Goal: Navigation & Orientation: Find specific page/section

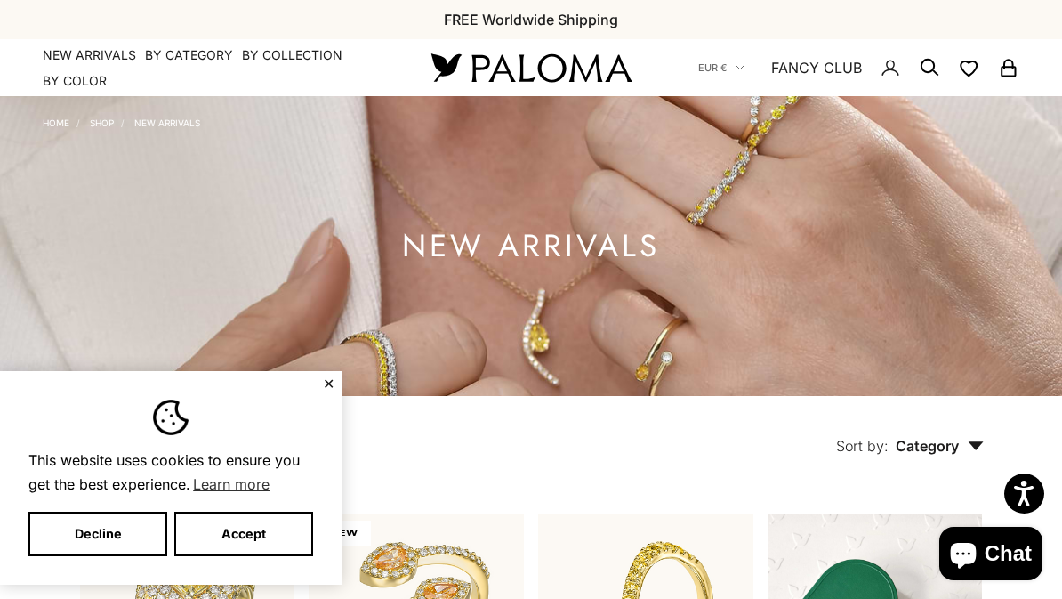
click at [264, 539] on button "Accept" at bounding box center [243, 533] width 139 height 44
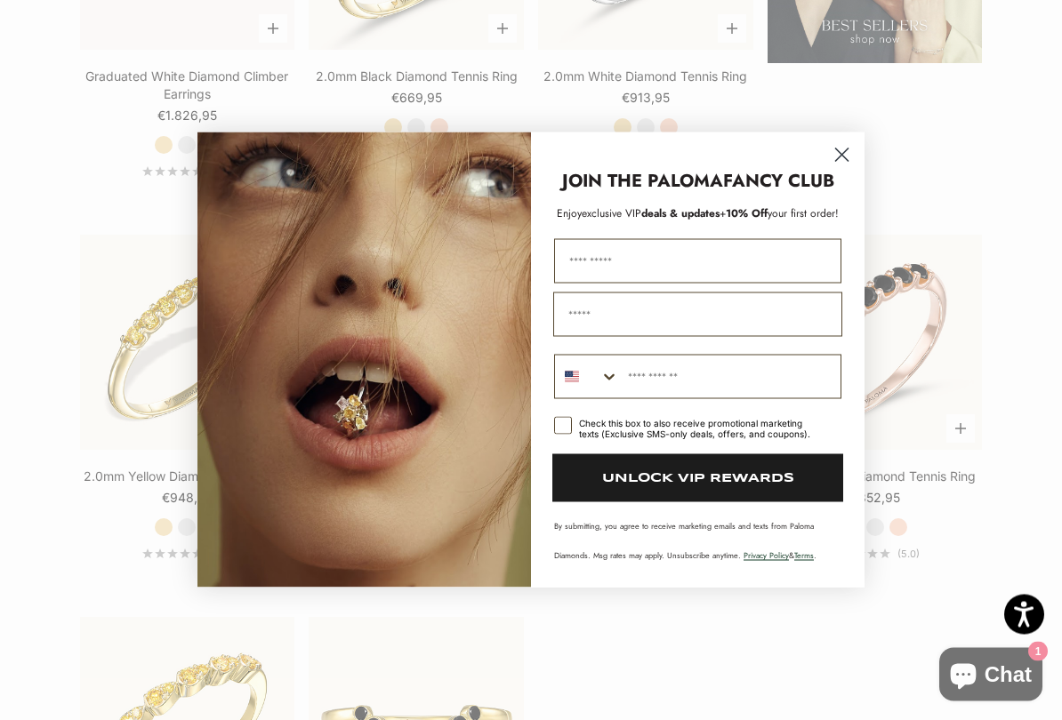
scroll to position [2321, 0]
click at [832, 149] on circle "Close dialog" at bounding box center [841, 155] width 29 height 29
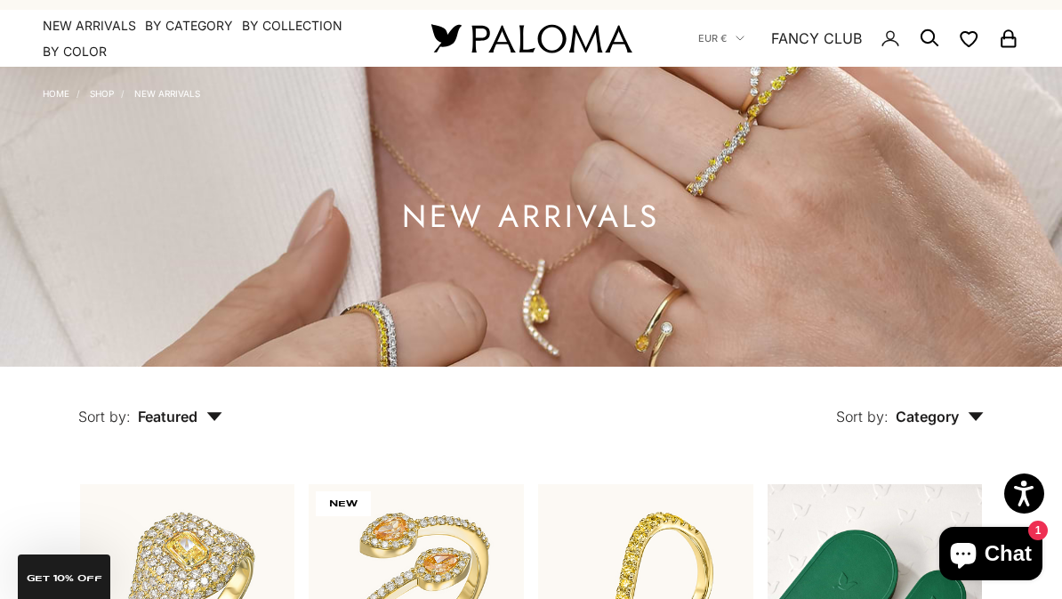
scroll to position [0, 0]
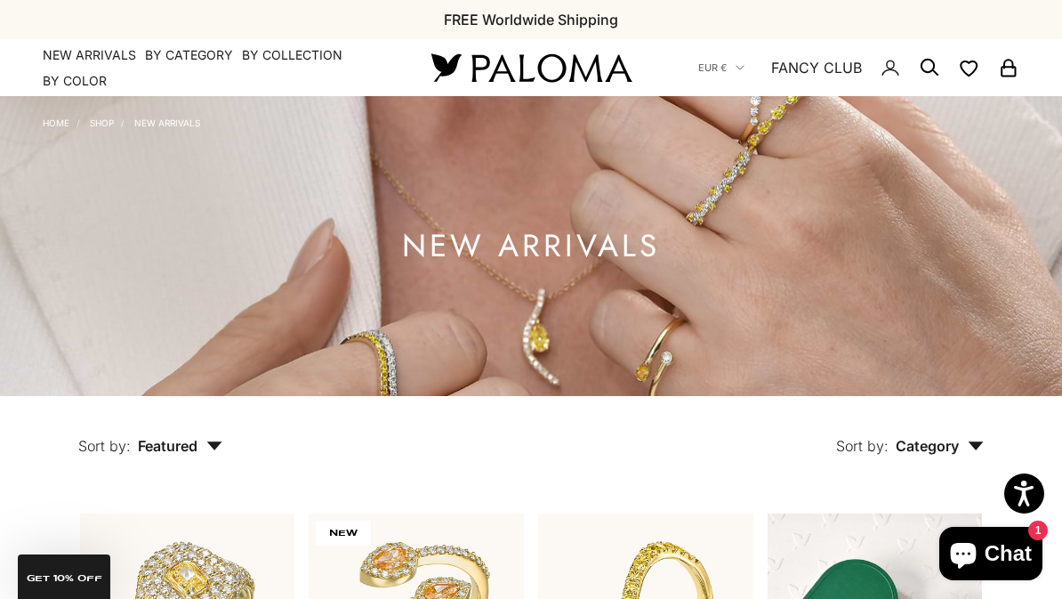
click at [835, 60] on link "FANCY CLUB" at bounding box center [816, 67] width 91 height 23
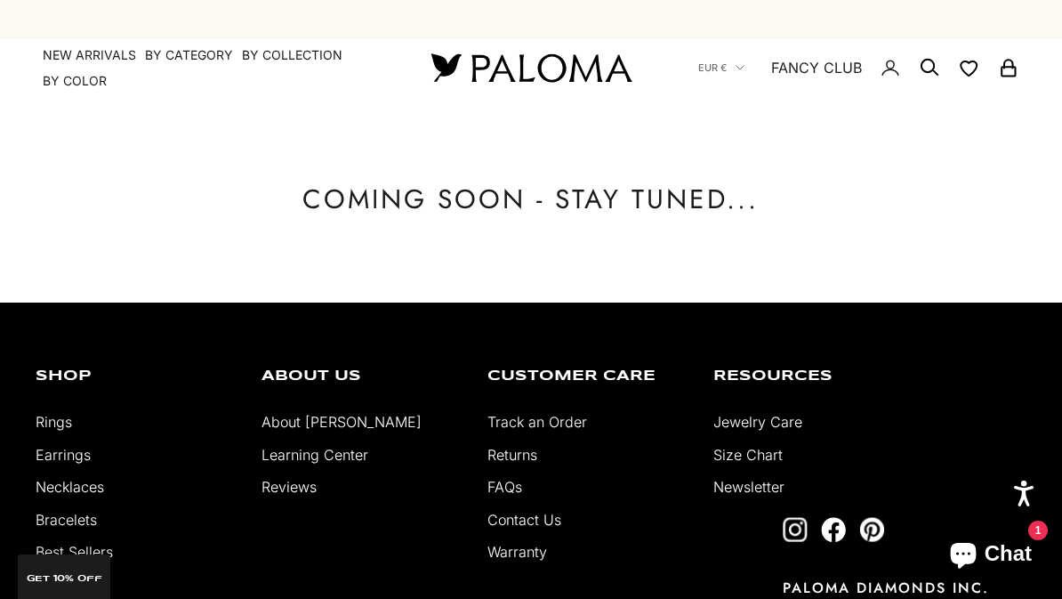
click at [887, 68] on icon "Secondary navigation" at bounding box center [890, 67] width 21 height 21
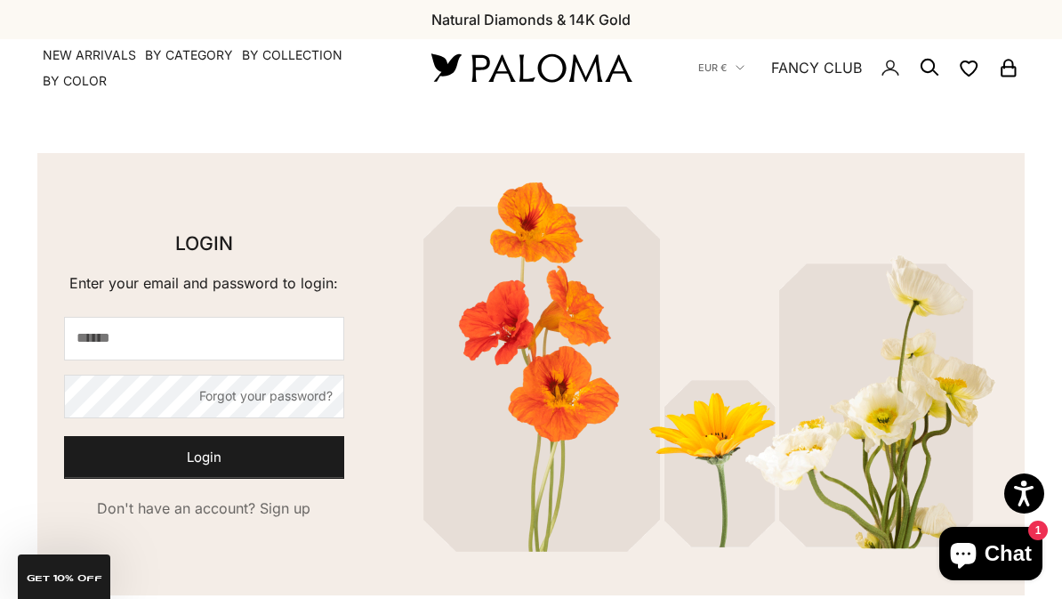
click at [929, 62] on icon "Secondary navigation" at bounding box center [929, 67] width 21 height 21
click at [920, 65] on icon "Secondary navigation" at bounding box center [929, 67] width 21 height 21
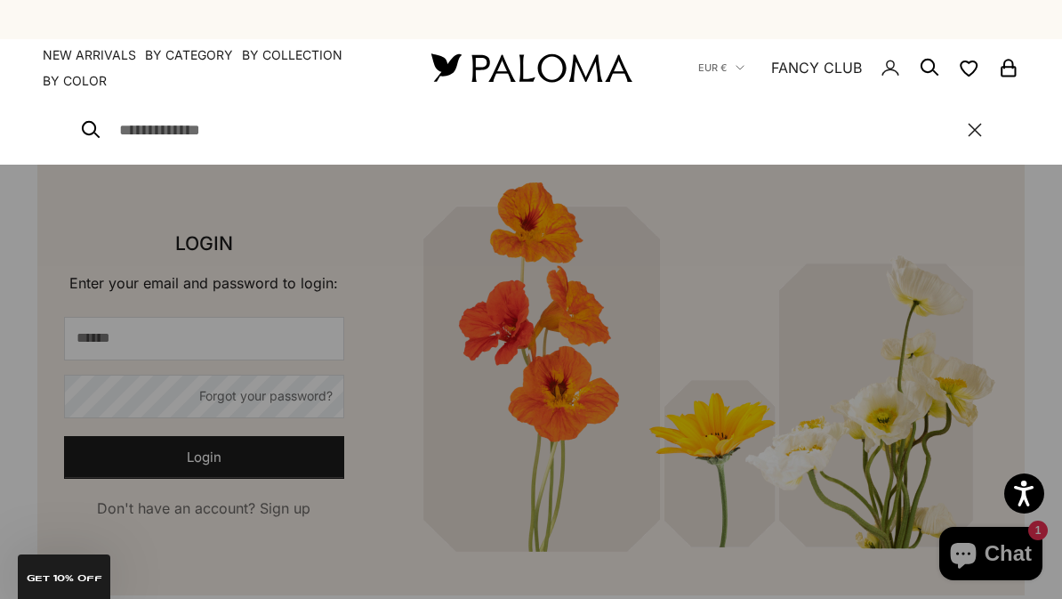
click at [968, 124] on icon "button" at bounding box center [975, 130] width 14 height 14
